Goal: Information Seeking & Learning: Find specific fact

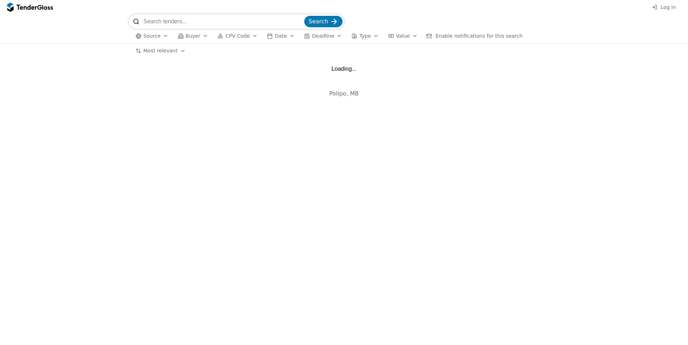
click at [163, 21] on input "search" at bounding box center [223, 21] width 160 height 14
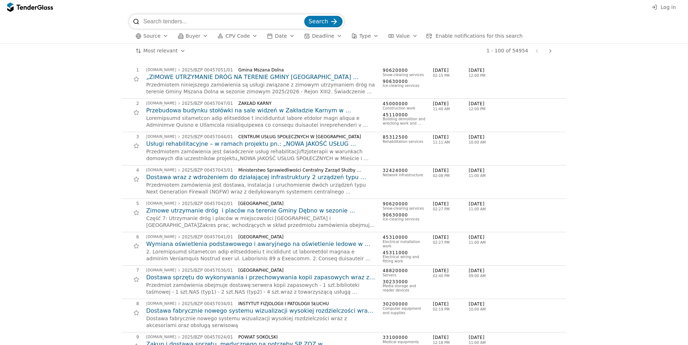
paste input "Budowa windy zewnętrznej dla osób niepełnosprawnych z kładką przy Domu Pomocy S…"
type input "Budowa windy zewnętrznej dla osób niepełnosprawnych z kładką przy Domu Pomocy S…"
click at [304, 16] on button "Search" at bounding box center [323, 21] width 38 height 11
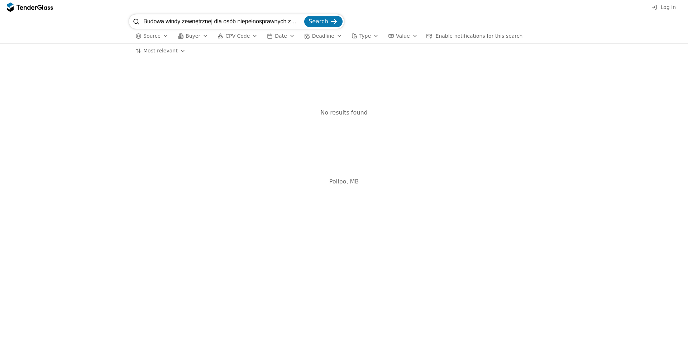
click at [180, 20] on input "Budowa windy zewnętrznej dla osób niepełnosprawnych z kładką przy Domu Pomocy S…" at bounding box center [223, 21] width 160 height 14
type input "Budowa windy zewnętrznej"
click at [304, 17] on button "Search" at bounding box center [323, 22] width 38 height 11
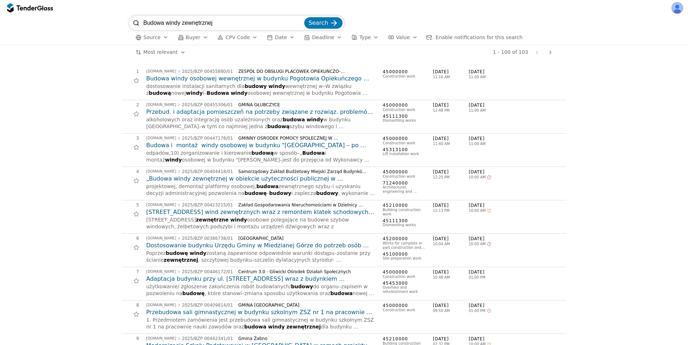
click at [232, 76] on h2 "Budowa windy osobowej wewnętrznej w budynku Pogotowia Opiekuńczego [GEOGRAPHIC_…" at bounding box center [260, 79] width 229 height 8
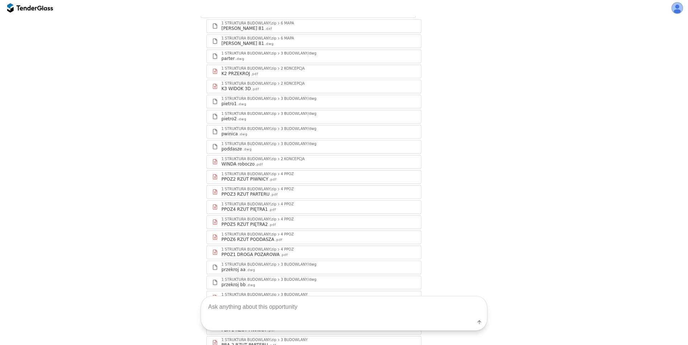
scroll to position [86, 0]
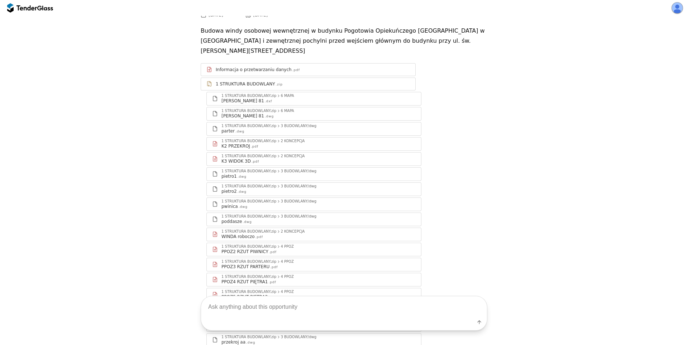
click at [257, 158] on div "K3 WIDOK 3D .pdf" at bounding box center [319, 161] width 194 height 6
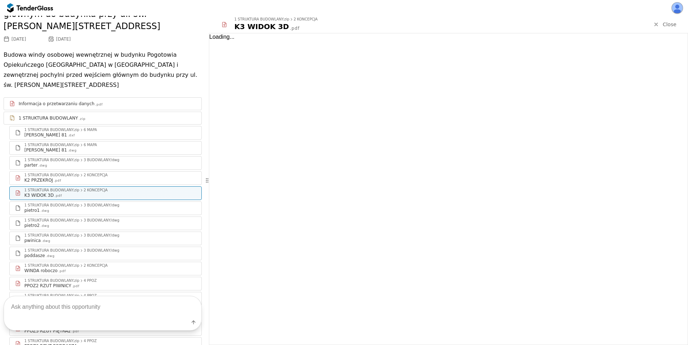
scroll to position [110, 0]
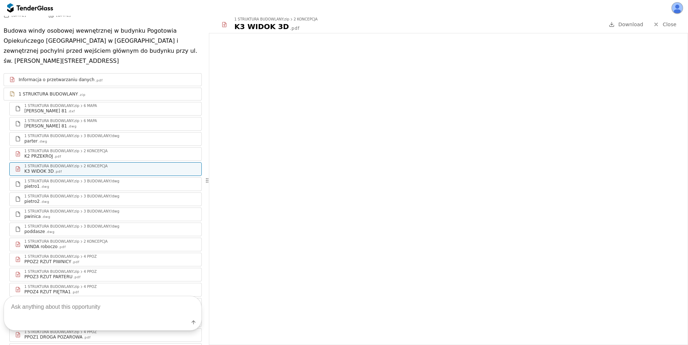
click at [660, 24] on link "Close" at bounding box center [665, 24] width 32 height 9
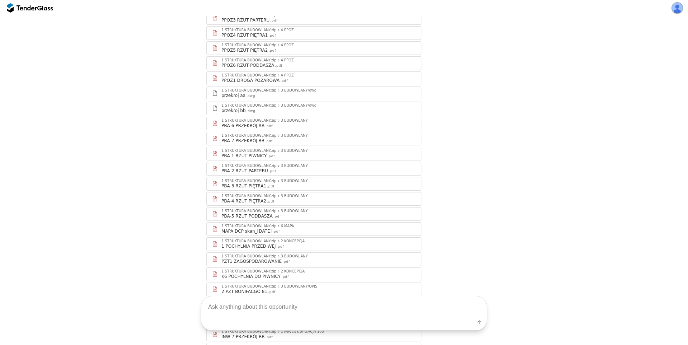
scroll to position [330, 0]
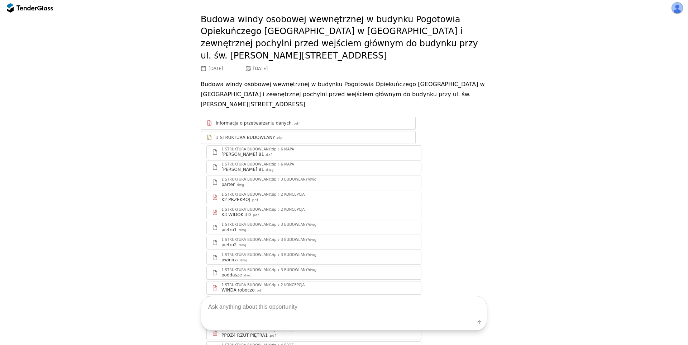
scroll to position [0, 0]
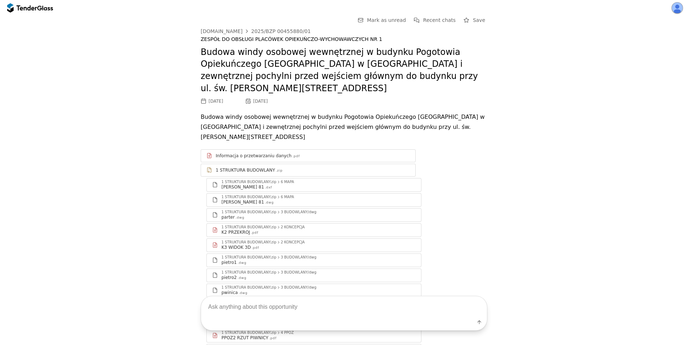
click at [481, 119] on p "Budowa windy osobowej wewnętrznej w budynku Pogotowia Opiekuńczego [GEOGRAPHIC_…" at bounding box center [344, 127] width 287 height 30
click at [279, 31] on div "2025/BZP 00455880/01" at bounding box center [281, 31] width 60 height 5
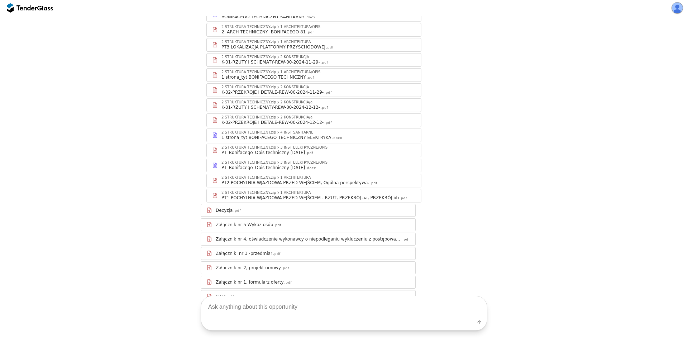
scroll to position [1234, 0]
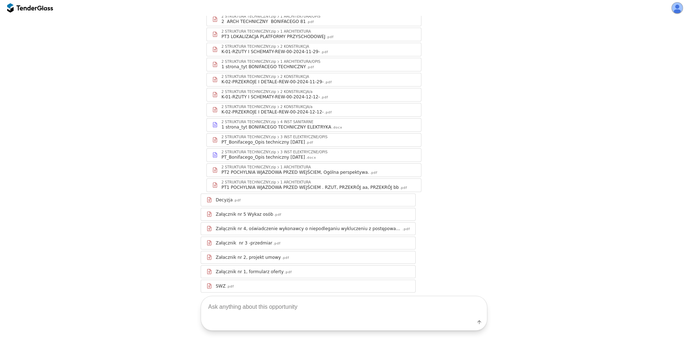
click at [304, 240] on div "Załącznik nr 3 -przedmiar .pdf" at bounding box center [313, 243] width 194 height 6
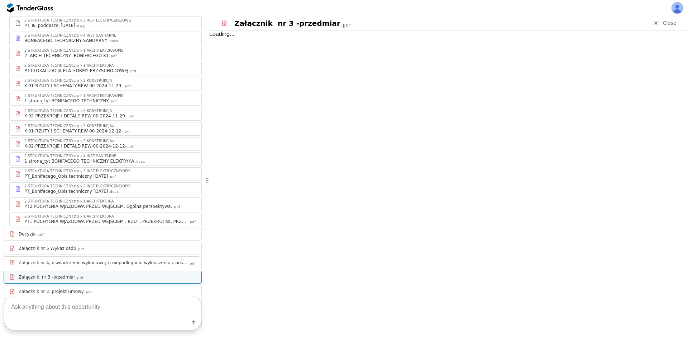
scroll to position [1268, 0]
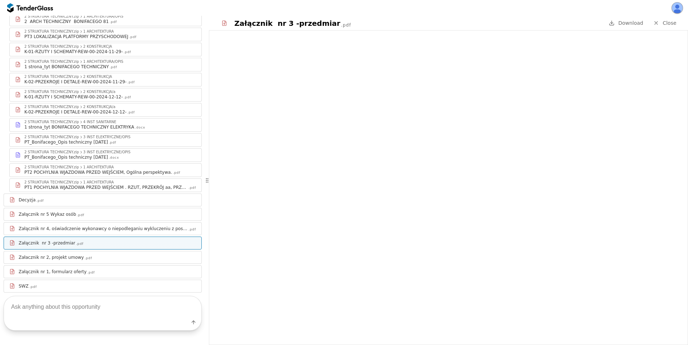
click at [100, 195] on div "Decyzja .pdf" at bounding box center [103, 199] width 198 height 9
